Goal: Navigation & Orientation: Understand site structure

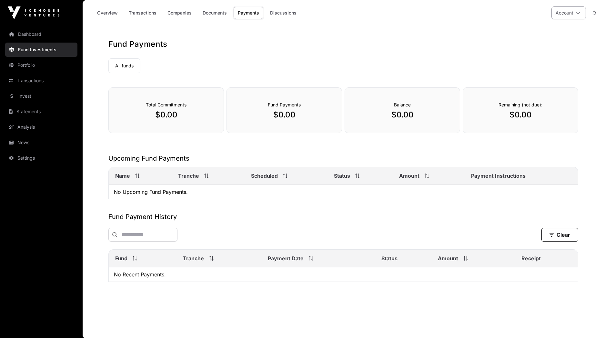
click at [573, 10] on button "Account" at bounding box center [569, 12] width 35 height 13
click at [266, 67] on div "All funds" at bounding box center [343, 64] width 470 height 17
click at [229, 11] on link "Documents" at bounding box center [215, 13] width 33 height 12
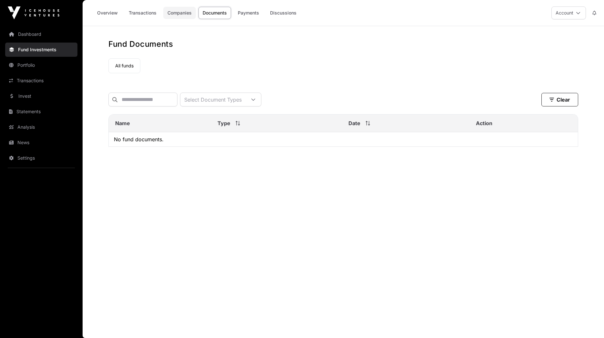
click at [185, 11] on link "Companies" at bounding box center [179, 13] width 33 height 12
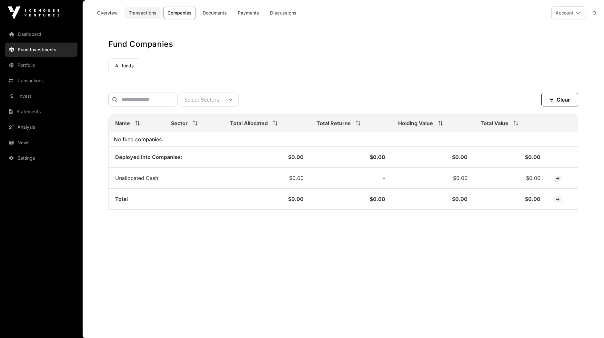
click at [134, 12] on link "Transactions" at bounding box center [143, 13] width 36 height 12
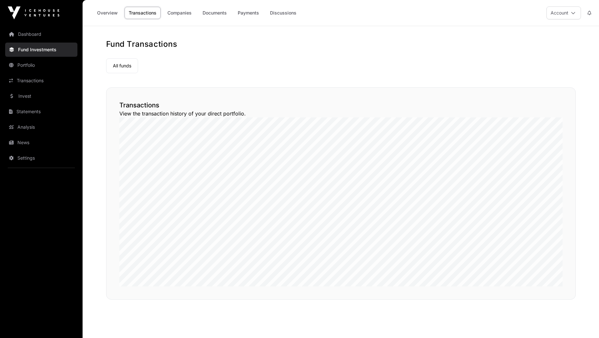
click at [101, 13] on link "Overview" at bounding box center [107, 13] width 29 height 12
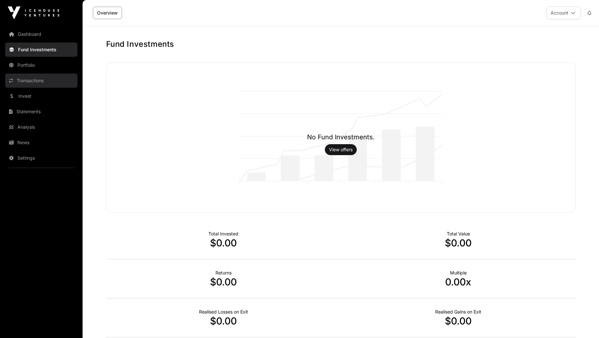
click at [26, 77] on link "Transactions" at bounding box center [41, 81] width 72 height 14
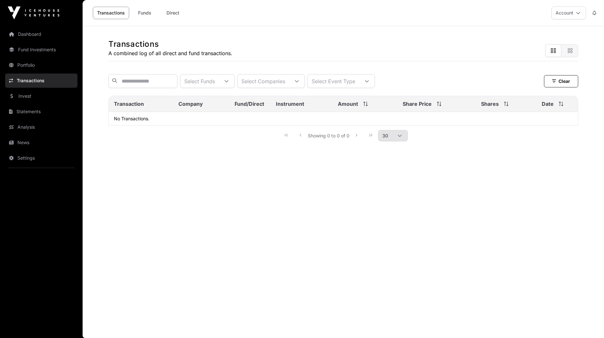
click at [30, 65] on link "Portfolio" at bounding box center [41, 65] width 72 height 14
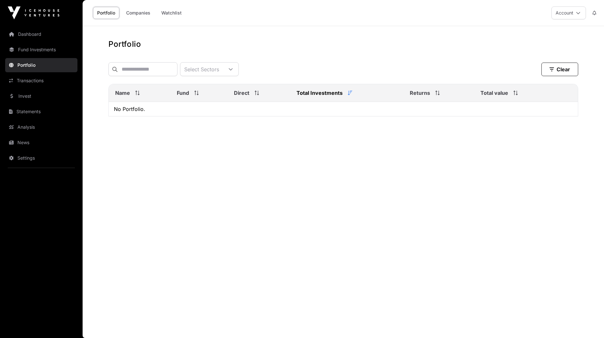
click at [325, 36] on main "Portfolio Select Sectors Clear Filters Name Fund Direct Total Investments Retur…" at bounding box center [344, 182] width 522 height 312
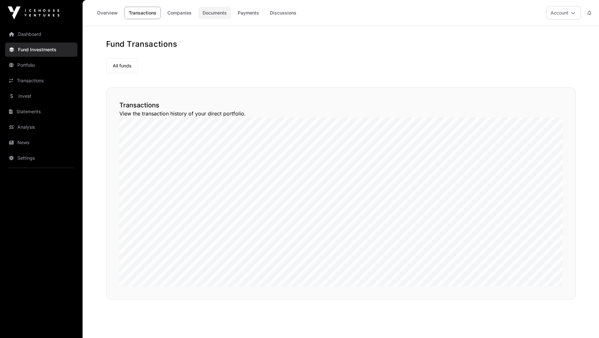
click at [224, 15] on link "Documents" at bounding box center [215, 13] width 33 height 12
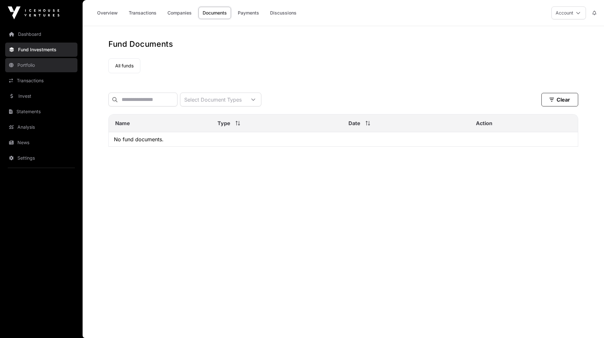
click at [38, 67] on link "Portfolio" at bounding box center [41, 65] width 72 height 14
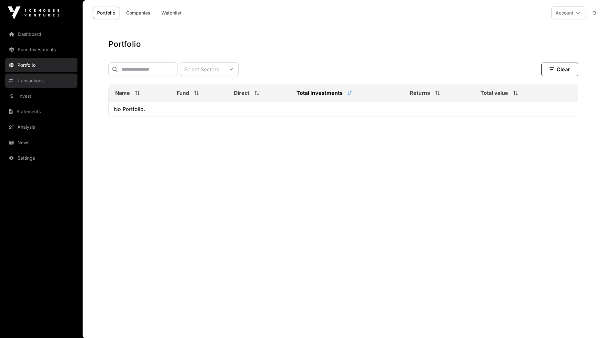
click at [30, 79] on link "Transactions" at bounding box center [41, 81] width 72 height 14
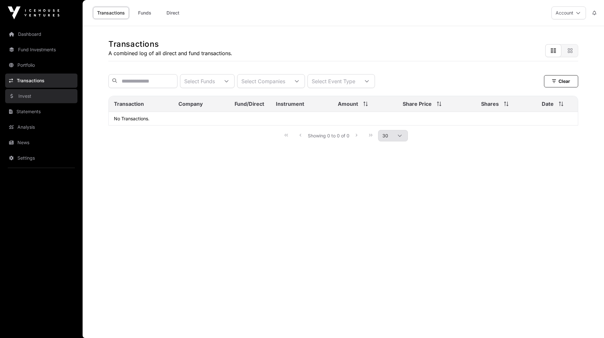
click at [22, 93] on link "Invest" at bounding box center [41, 96] width 72 height 14
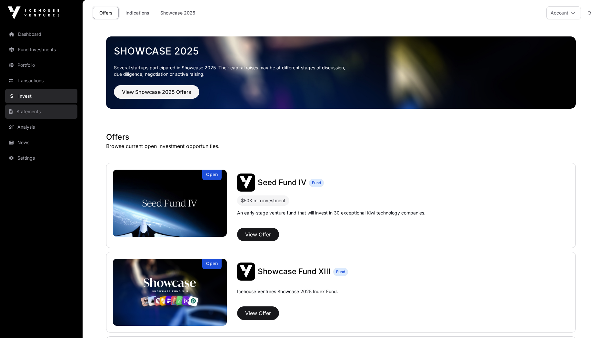
click at [30, 110] on link "Statements" at bounding box center [41, 112] width 72 height 14
